Goal: Register for event/course

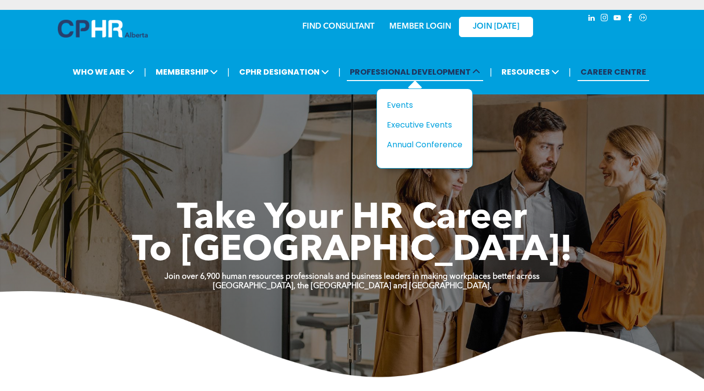
click at [405, 73] on span "PROFESSIONAL DEVELOPMENT" at bounding box center [415, 72] width 136 height 18
click at [401, 105] on div "Events" at bounding box center [421, 105] width 68 height 12
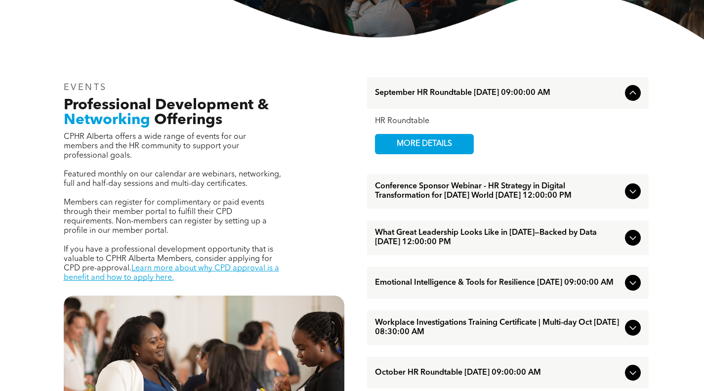
scroll to position [297, 0]
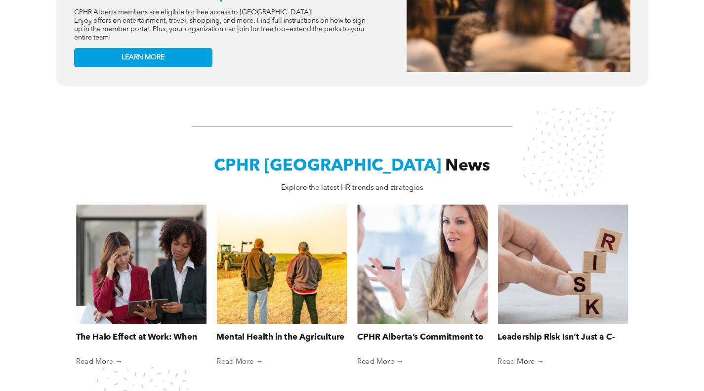
scroll to position [840, 0]
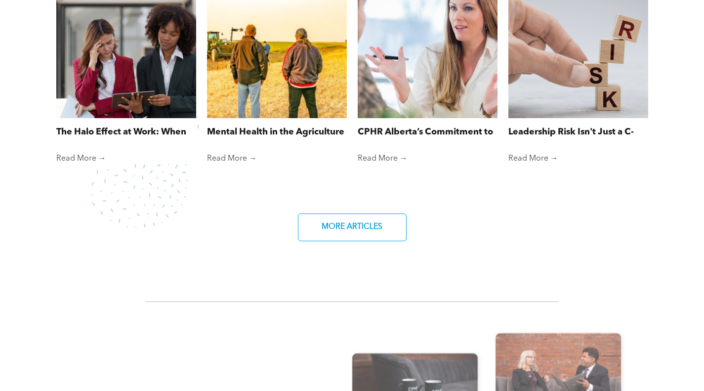
click at [235, 158] on link "Read More →" at bounding box center [277, 159] width 140 height 10
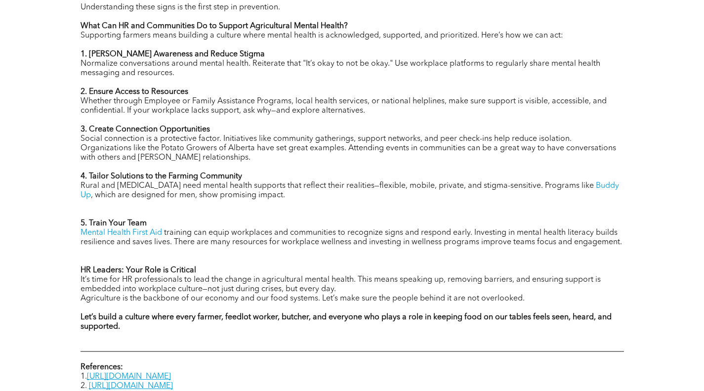
scroll to position [939, 0]
